Goal: Navigation & Orientation: Understand site structure

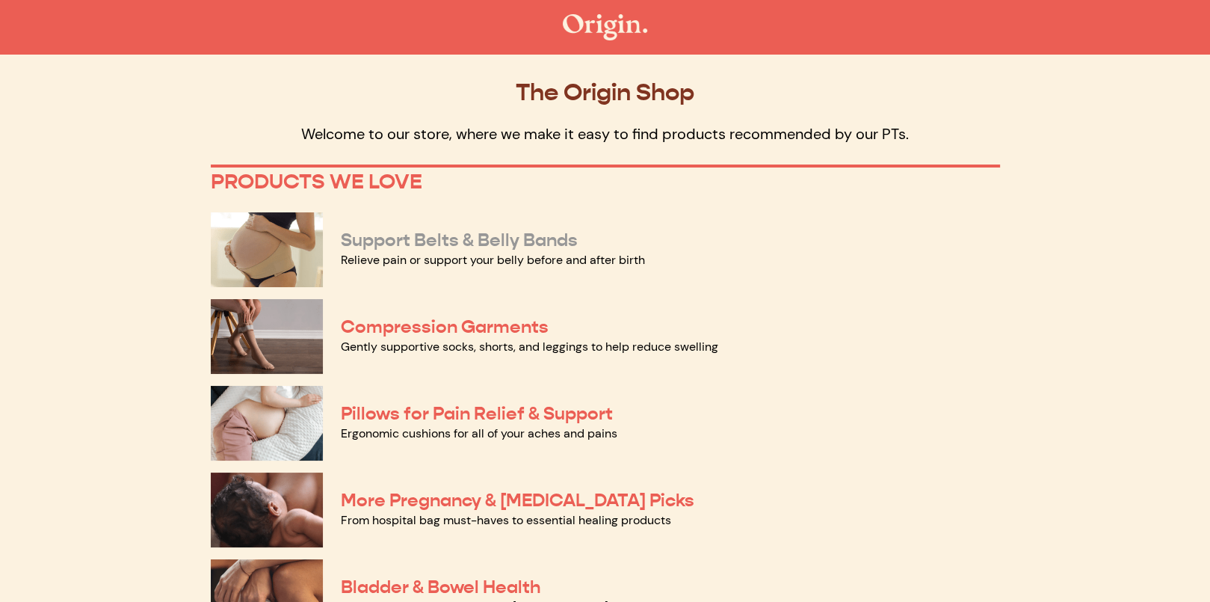
scroll to position [75, 0]
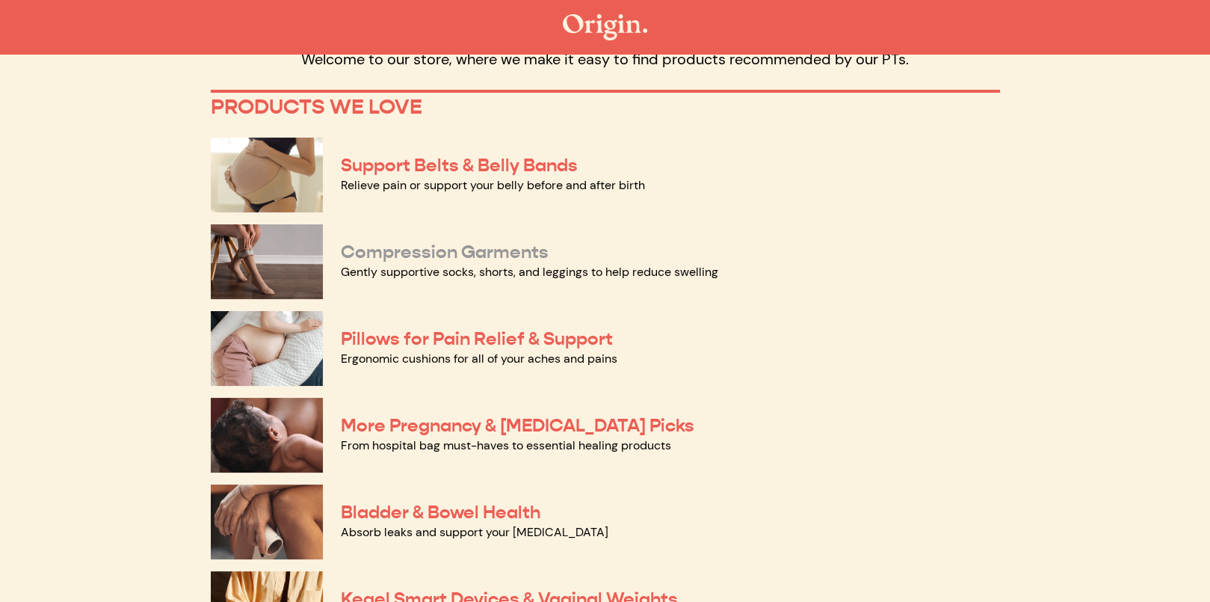
click at [472, 248] on link "Compression Garments" at bounding box center [445, 252] width 208 height 22
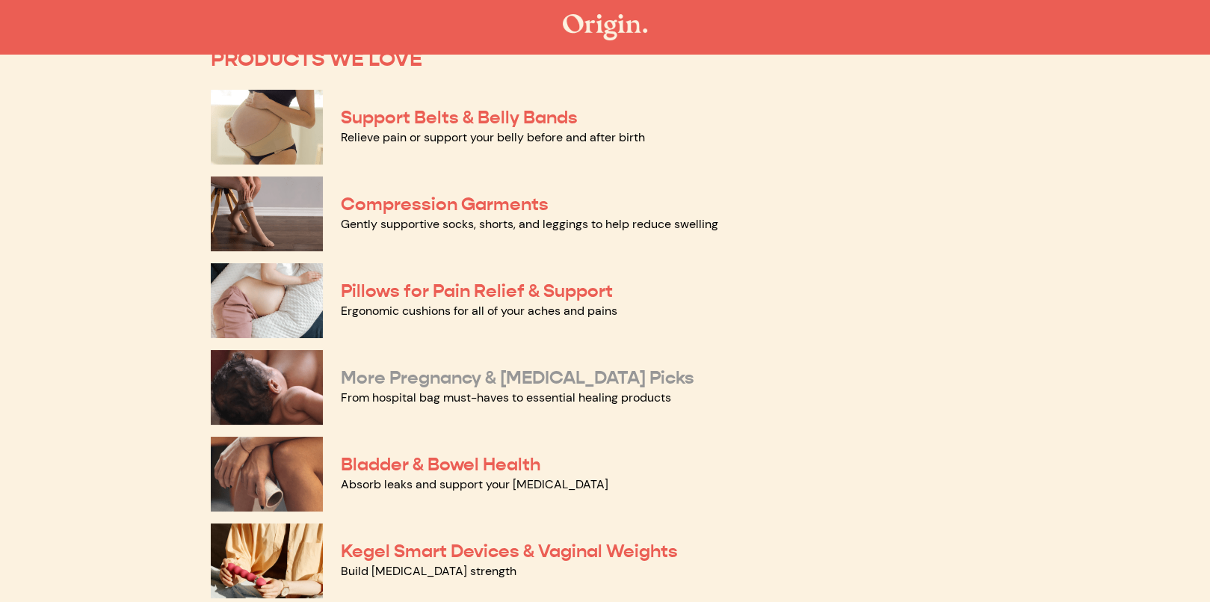
scroll to position [149, 0]
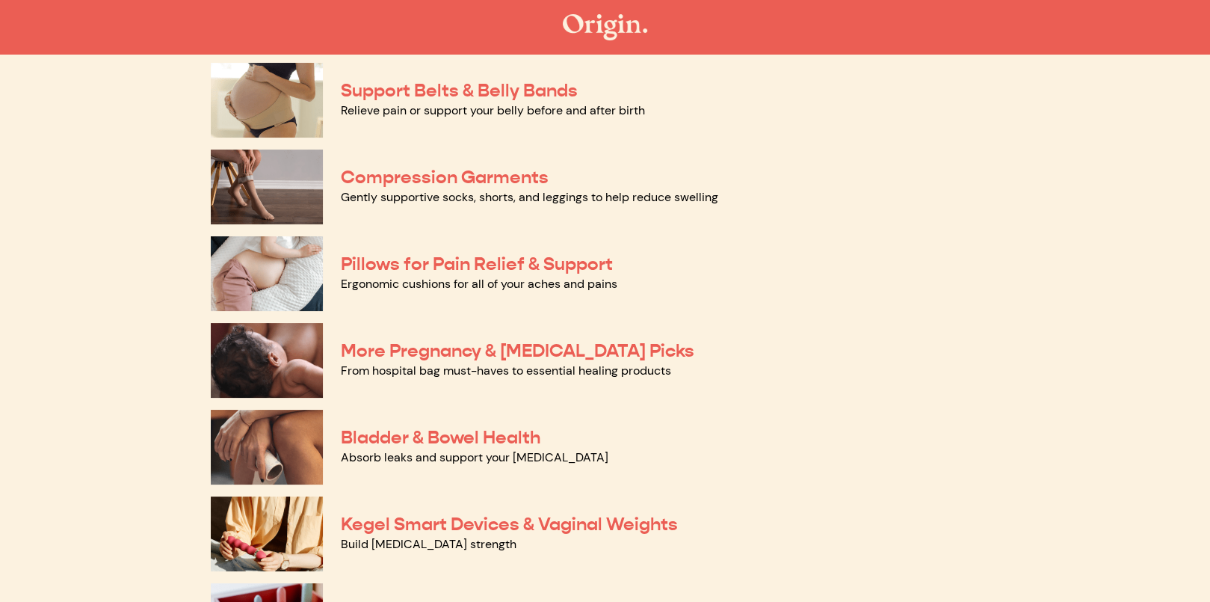
click at [474, 277] on link "Ergonomic cushions for all of your aches and pains" at bounding box center [479, 284] width 277 height 16
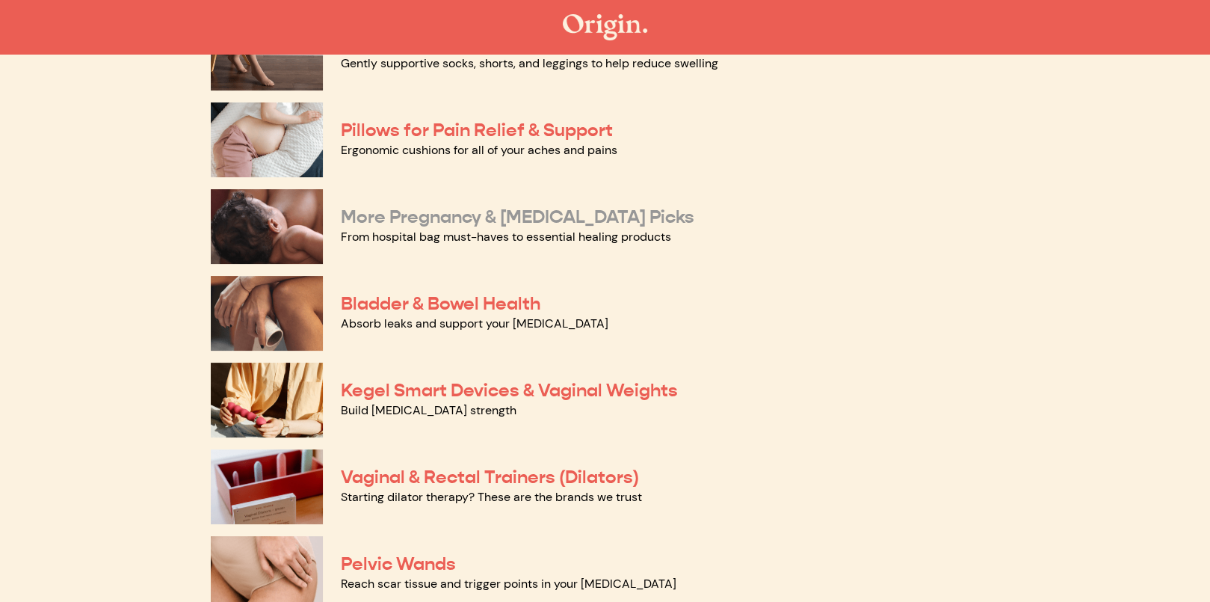
scroll to position [299, 0]
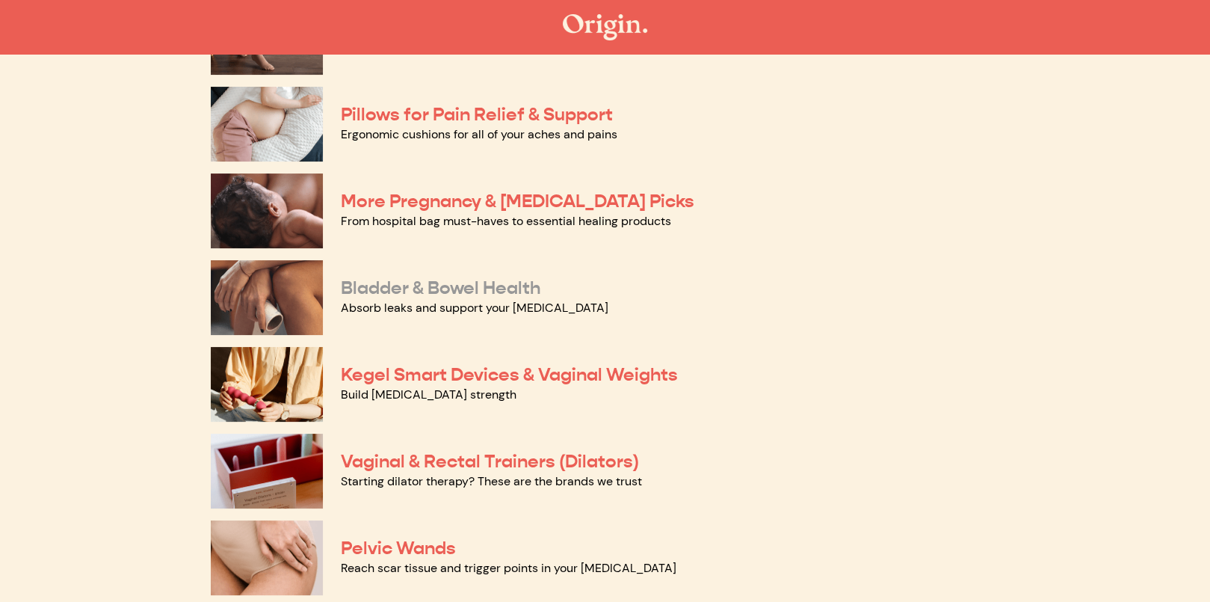
click at [467, 286] on link "Bladder & Bowel Health" at bounding box center [441, 288] width 200 height 22
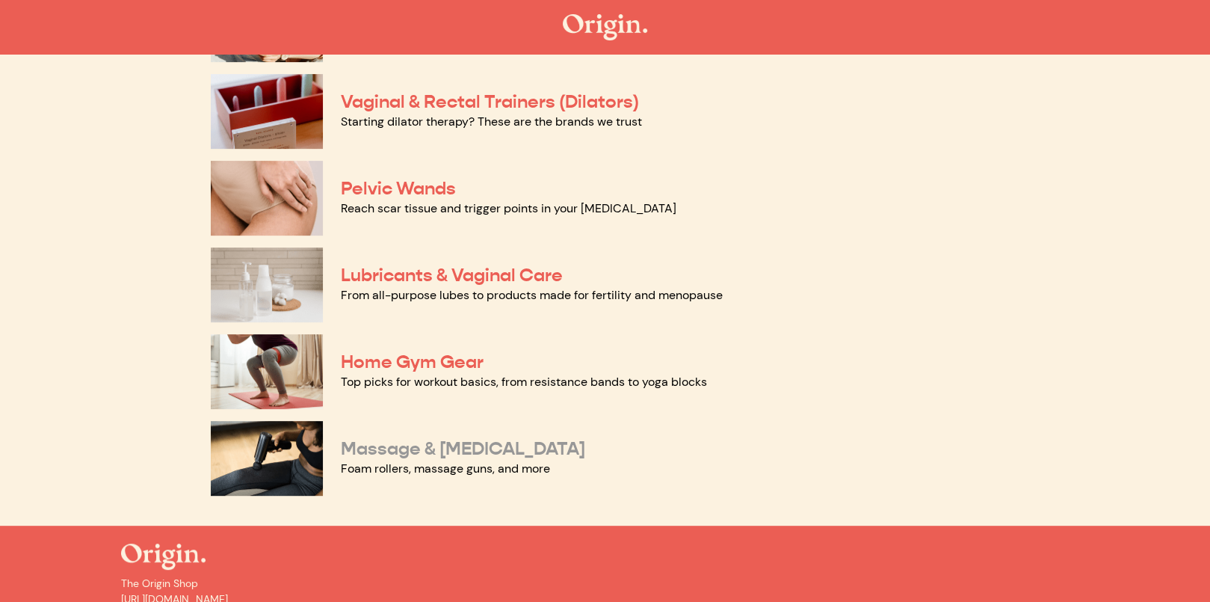
scroll to position [673, 0]
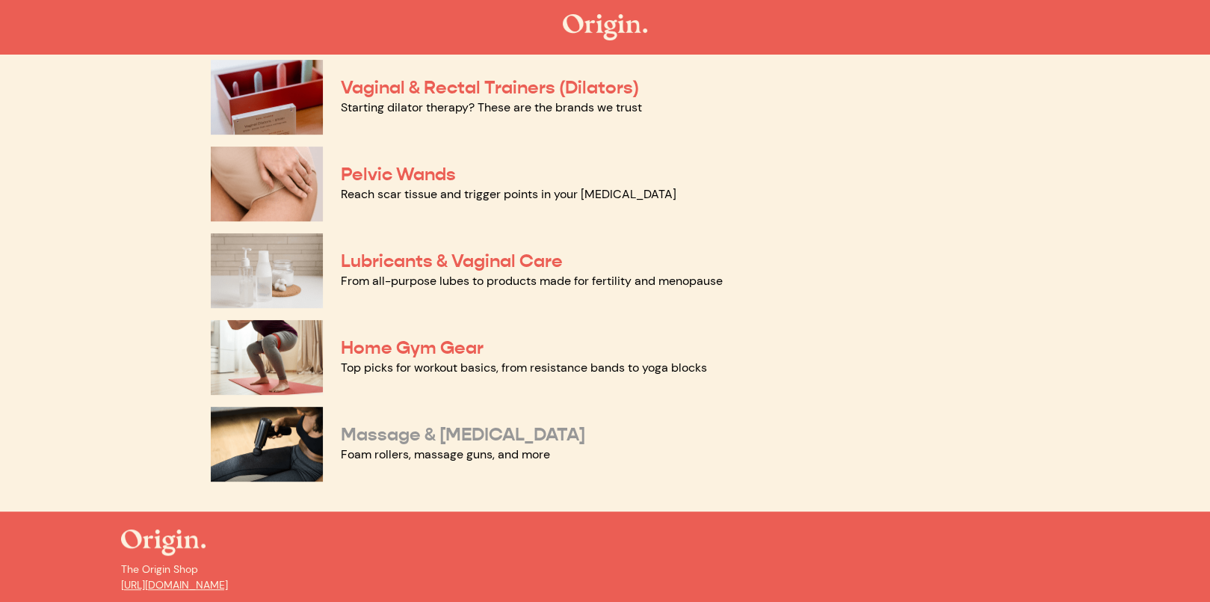
click at [496, 436] on link "Massage & Myofascial Release" at bounding box center [463, 434] width 244 height 22
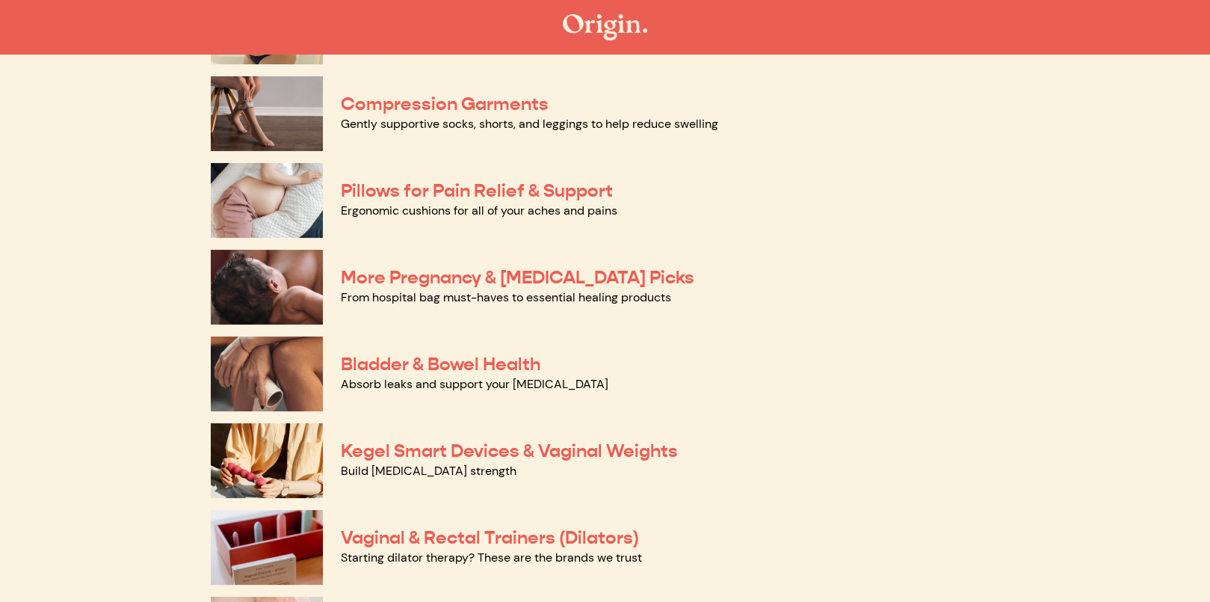
scroll to position [224, 0]
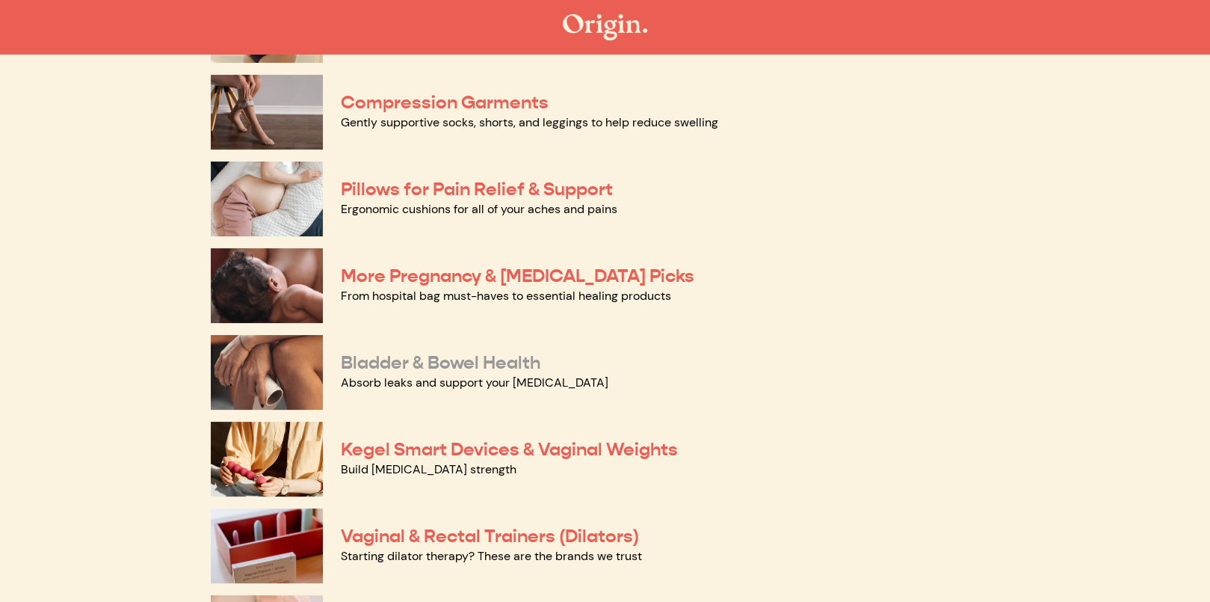
click at [433, 362] on link "Bladder & Bowel Health" at bounding box center [441, 362] width 200 height 22
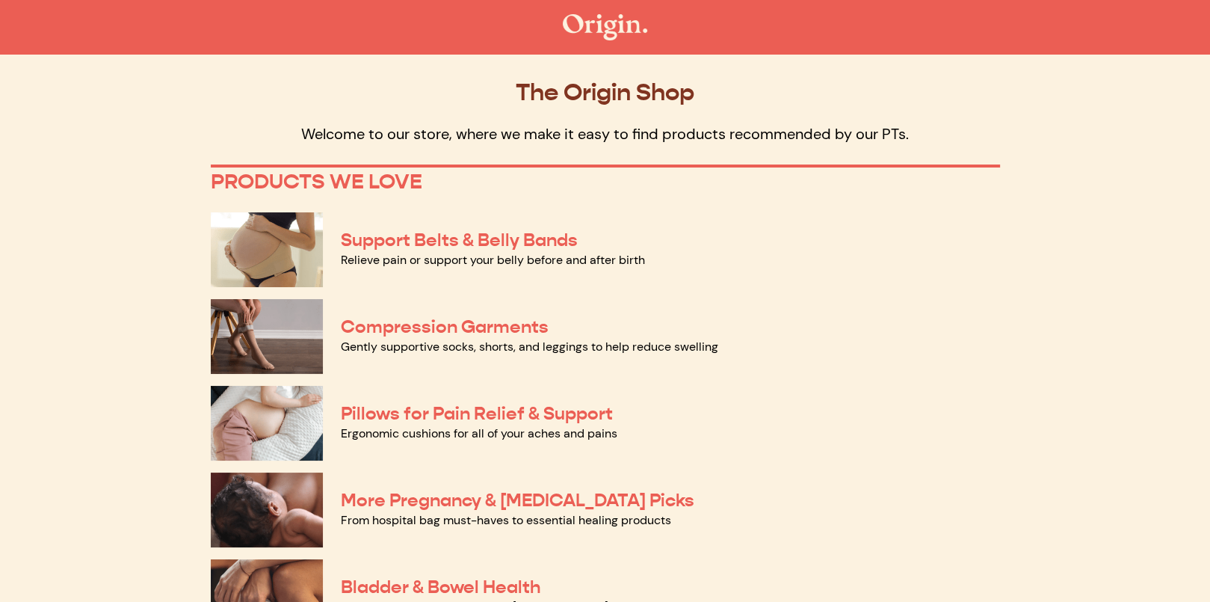
scroll to position [0, 0]
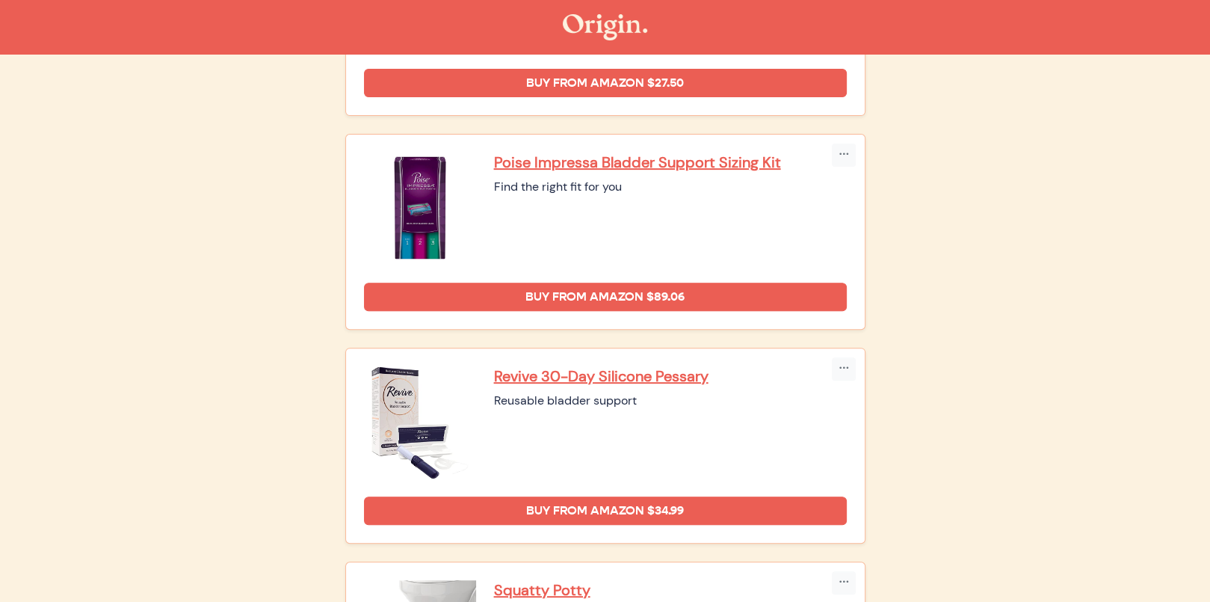
scroll to position [374, 0]
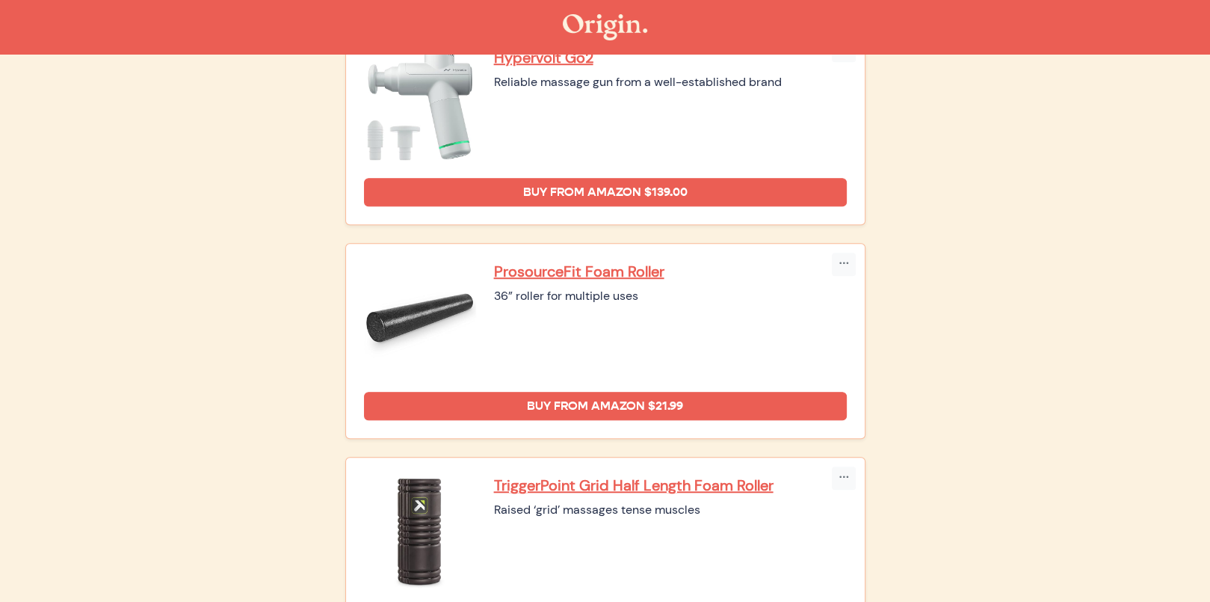
scroll to position [972, 0]
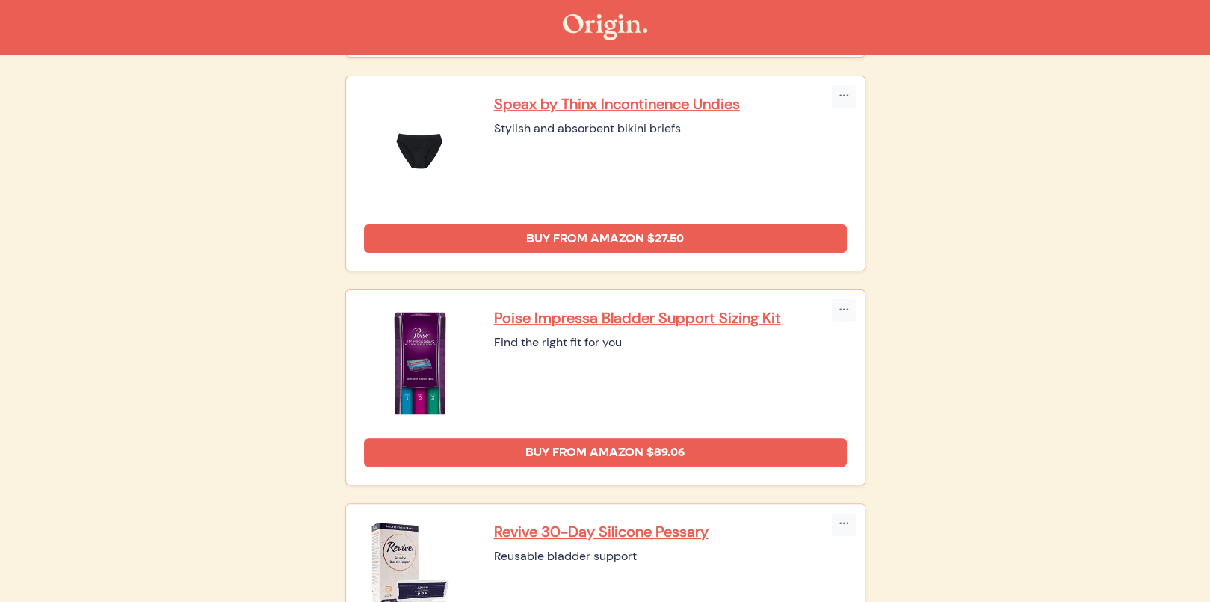
scroll to position [224, 0]
